Goal: Transaction & Acquisition: Purchase product/service

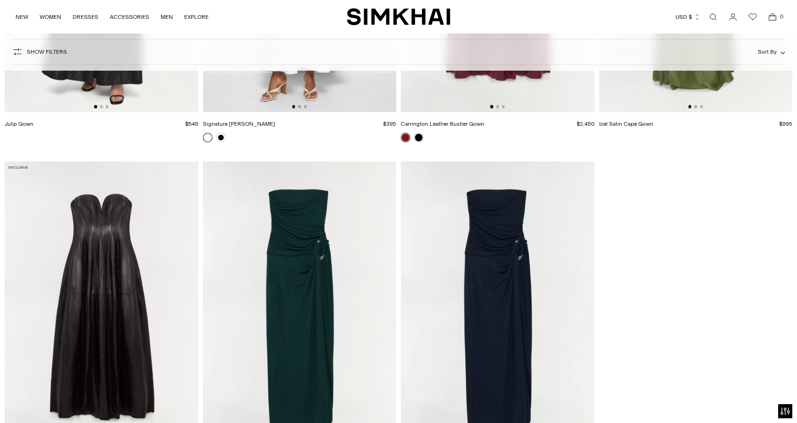
scroll to position [2685, 0]
click at [484, 272] on img at bounding box center [498, 307] width 194 height 290
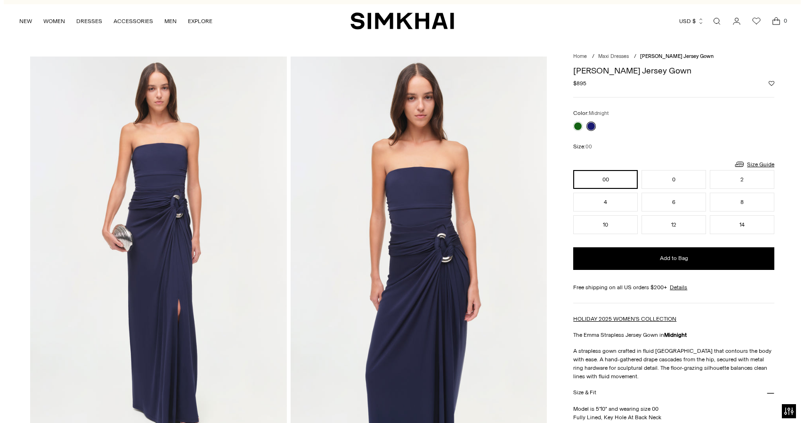
scroll to position [11, 0]
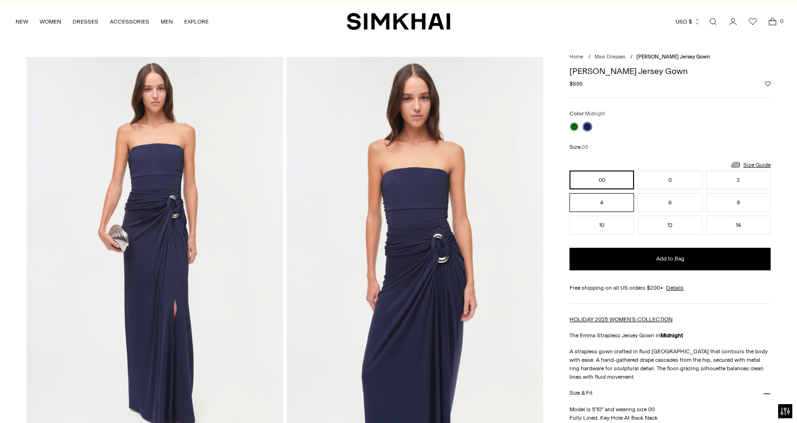
click at [584, 199] on button "4" at bounding box center [601, 202] width 65 height 19
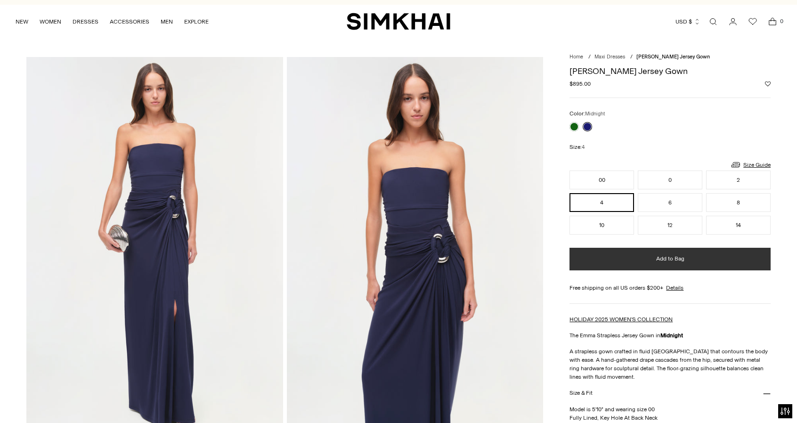
click at [617, 259] on button "Add to Bag" at bounding box center [669, 259] width 201 height 23
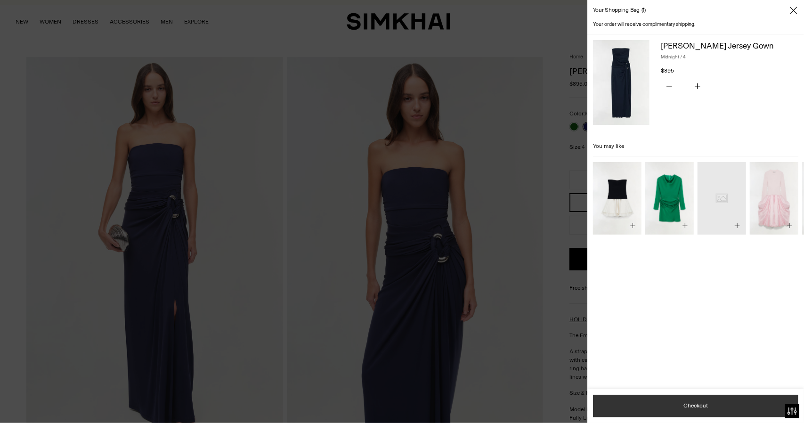
click at [676, 404] on button "Checkout" at bounding box center [695, 406] width 205 height 23
